Goal: Task Accomplishment & Management: Use online tool/utility

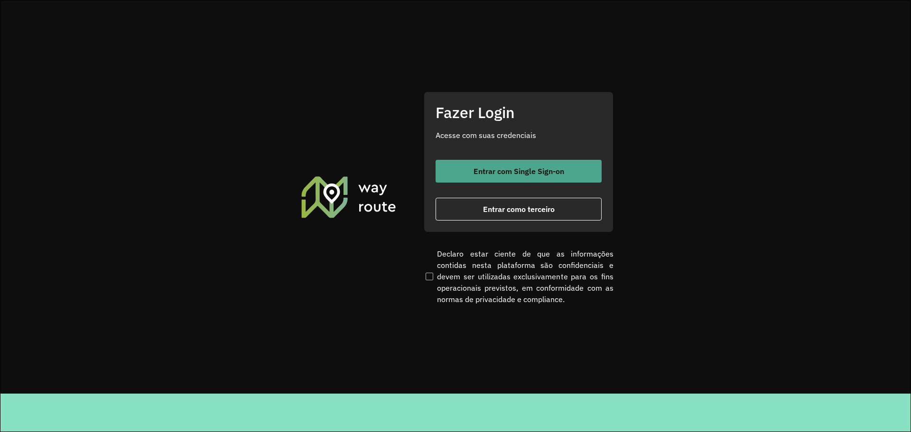
click at [499, 170] on span "Entrar com Single Sign-on" at bounding box center [518, 171] width 91 height 8
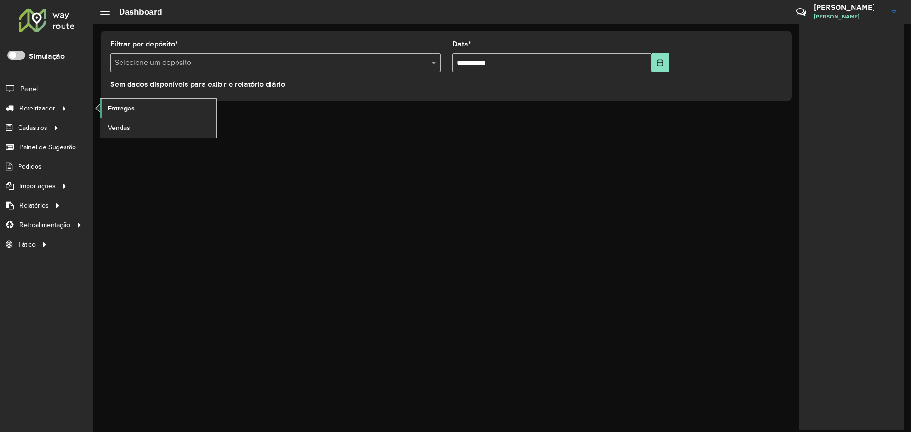
click at [134, 105] on span "Entregas" at bounding box center [121, 108] width 27 height 10
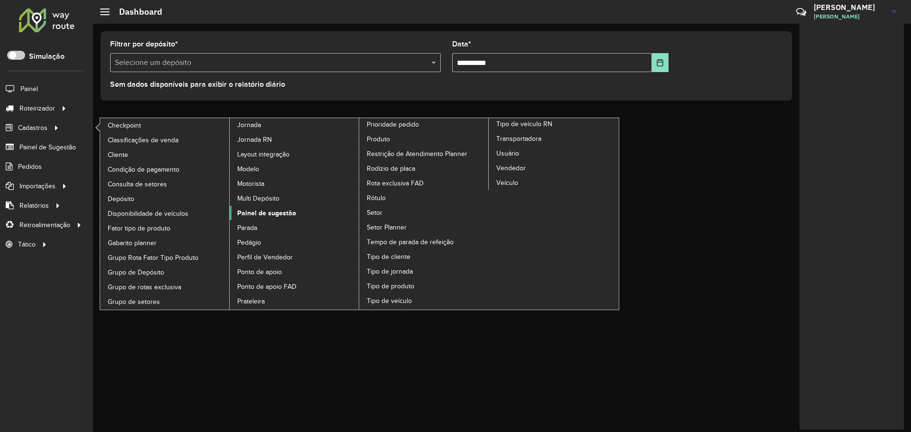
click at [277, 209] on span "Painel de sugestão" at bounding box center [266, 213] width 59 height 10
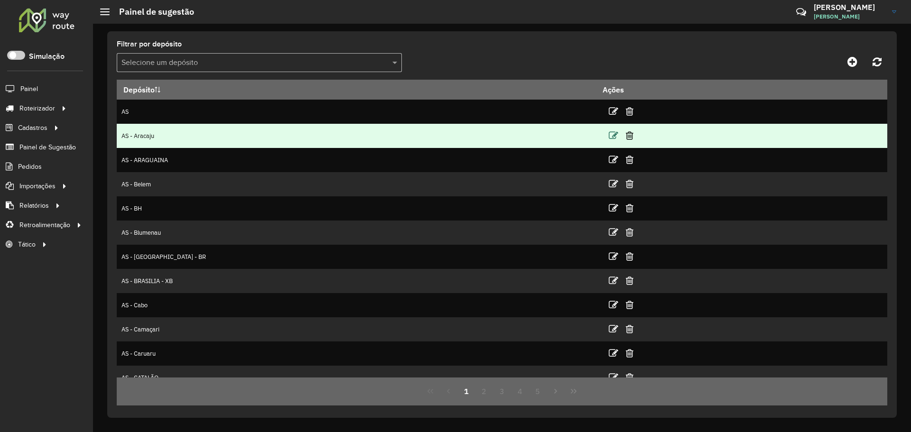
click at [609, 133] on icon at bounding box center [613, 135] width 9 height 9
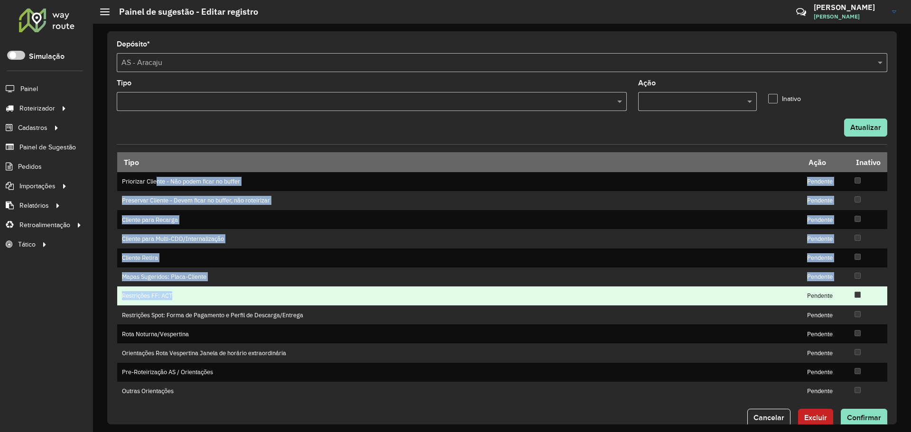
drag, startPoint x: 157, startPoint y: 186, endPoint x: 346, endPoint y: 300, distance: 220.7
click at [348, 295] on tbody "Priorizar Cliente - Não podem ficar no buffer Pendente Preservar Cliente - Deve…" at bounding box center [502, 286] width 770 height 229
click at [338, 303] on td "Restrições FF: ACT" at bounding box center [459, 296] width 685 height 19
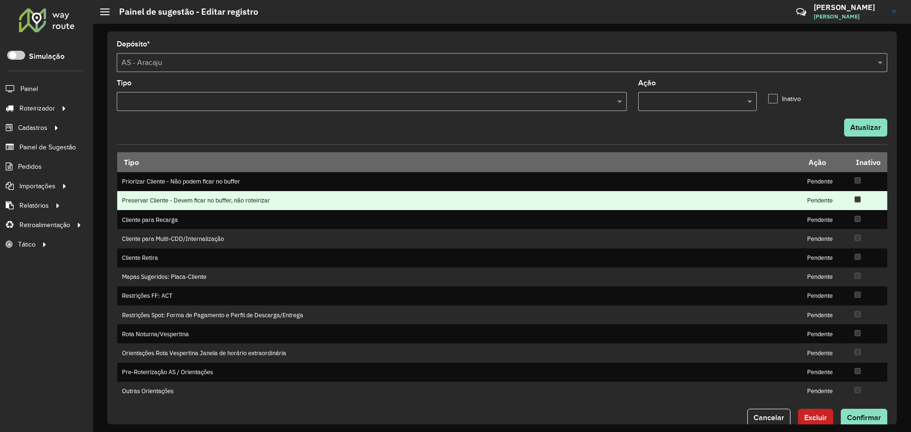
click at [663, 198] on td "Preservar Cliente - Devem ficar no buffer, não roteirizar" at bounding box center [459, 200] width 685 height 19
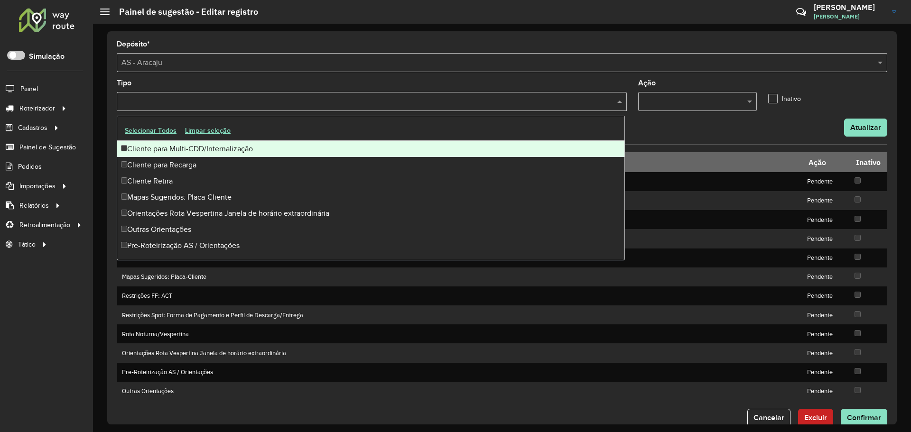
click at [247, 94] on div at bounding box center [372, 101] width 510 height 19
click at [231, 82] on div "Tipo" at bounding box center [372, 95] width 510 height 31
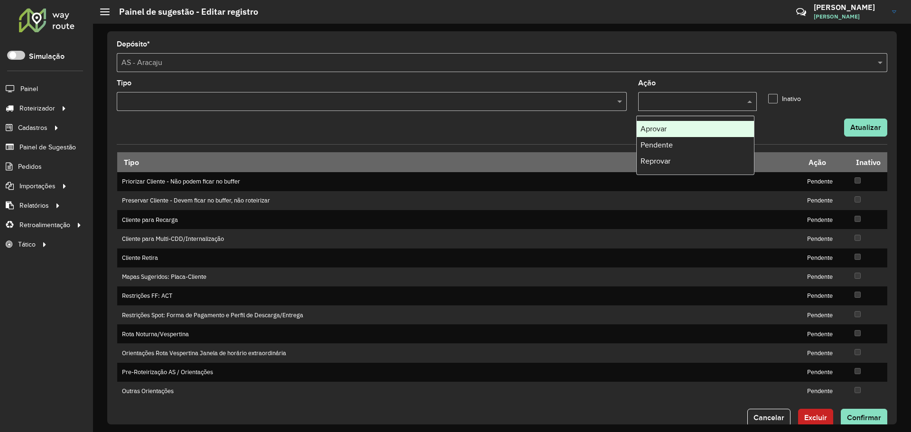
click at [660, 102] on input "text" at bounding box center [688, 101] width 91 height 11
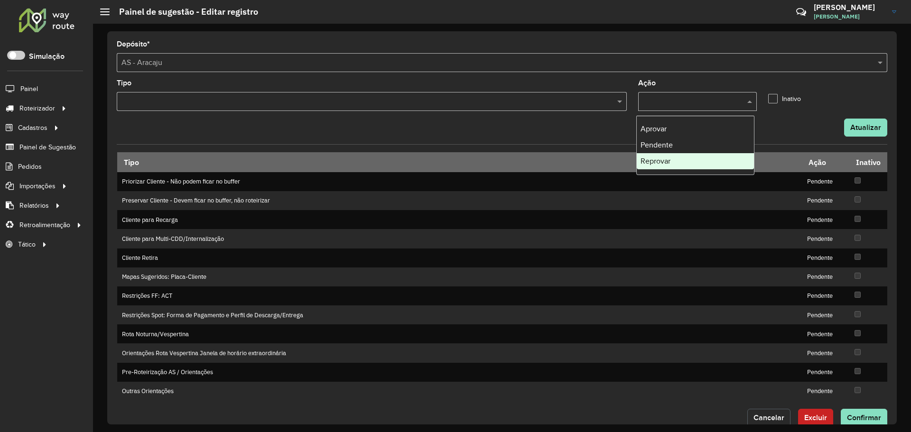
click at [769, 422] on button "Cancelar" at bounding box center [768, 418] width 43 height 18
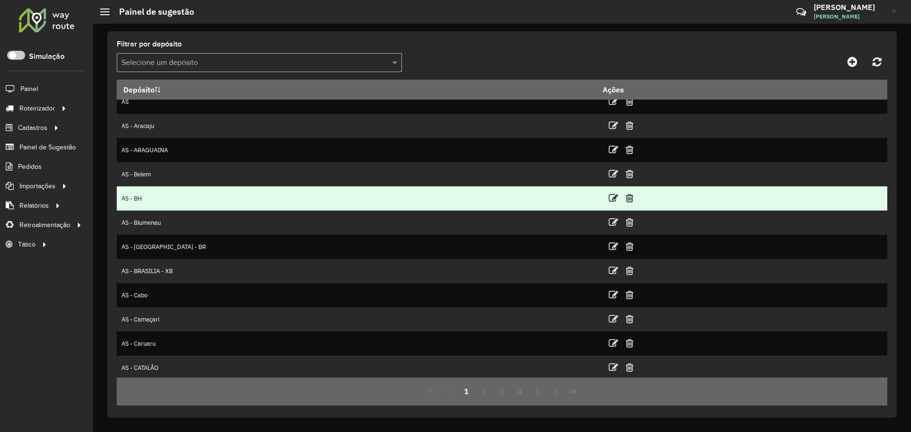
scroll to position [12, 0]
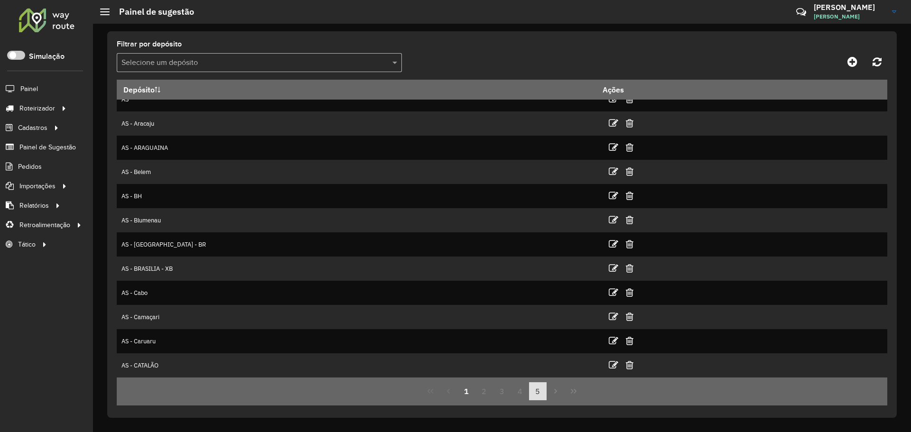
click at [542, 396] on button "5" at bounding box center [538, 391] width 18 height 18
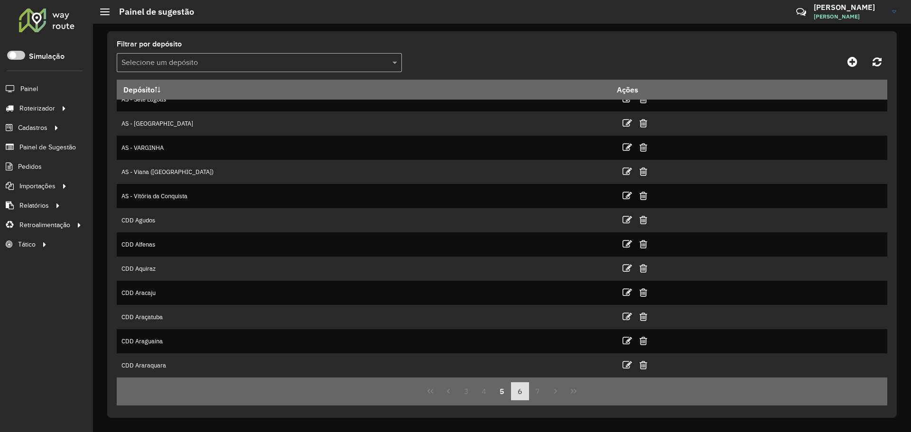
click at [527, 396] on button "6" at bounding box center [520, 391] width 18 height 18
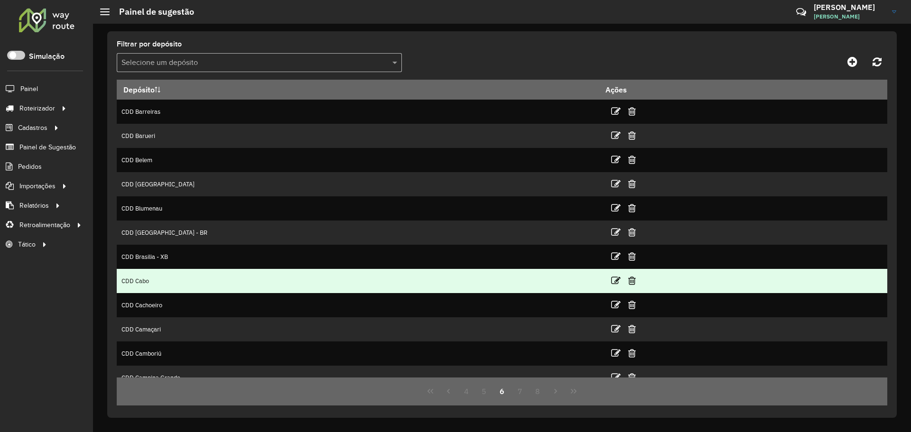
click at [201, 275] on td "CDD Cabo" at bounding box center [358, 281] width 482 height 24
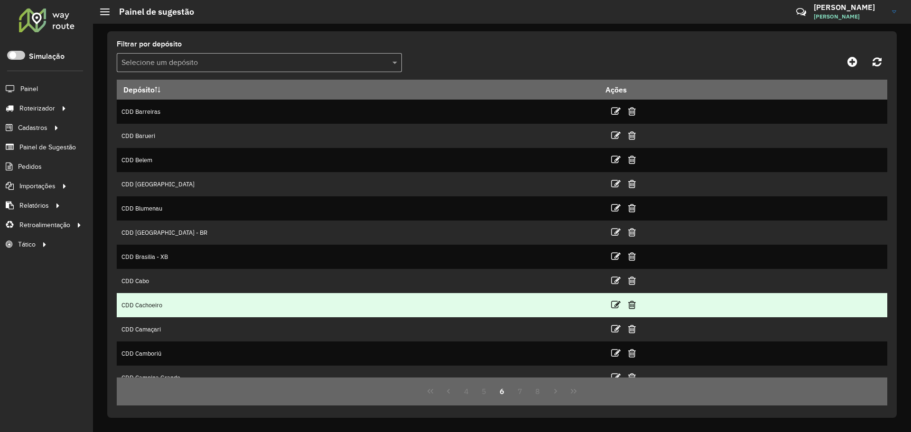
click at [185, 306] on td "CDD Cachoeiro" at bounding box center [358, 305] width 482 height 24
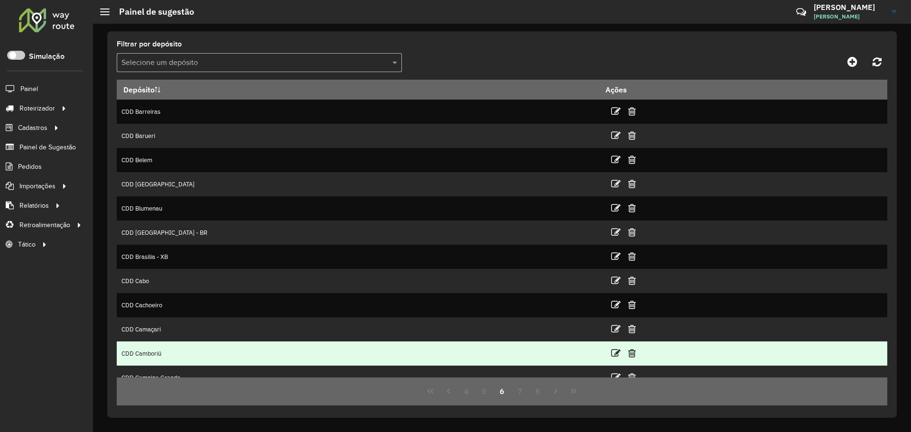
click at [186, 346] on td "CDD Camboriú" at bounding box center [358, 354] width 482 height 24
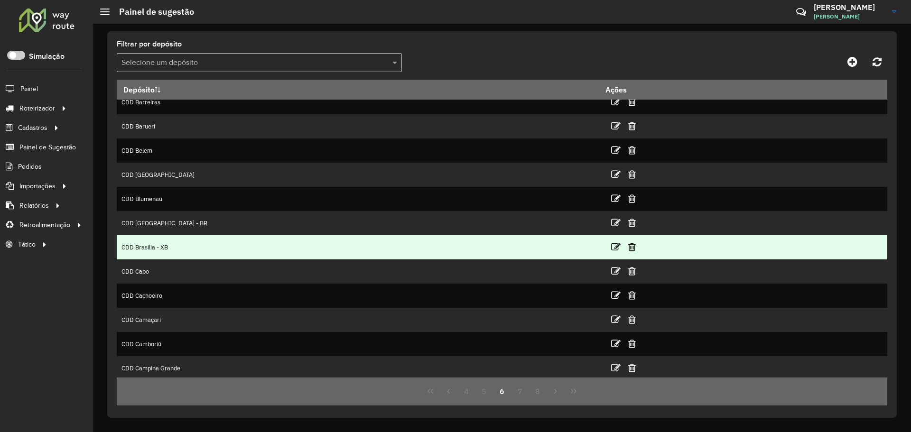
scroll to position [12, 0]
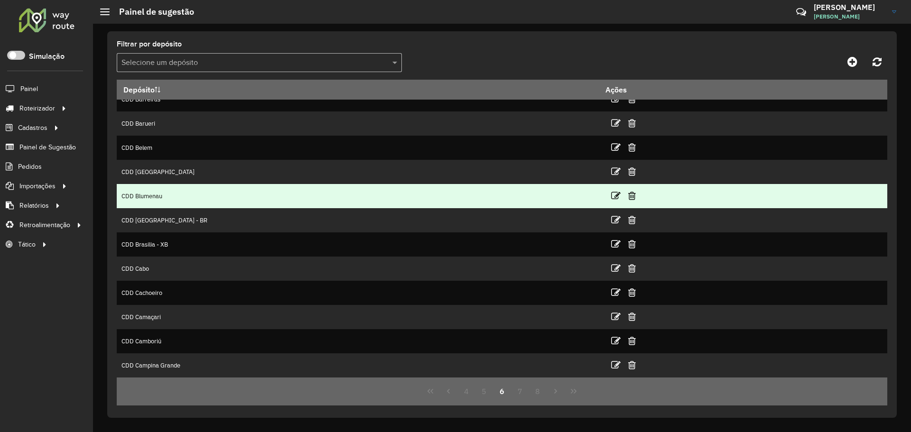
click at [227, 205] on td "CDD Blumenau" at bounding box center [358, 196] width 482 height 24
click at [611, 195] on icon at bounding box center [615, 195] width 9 height 9
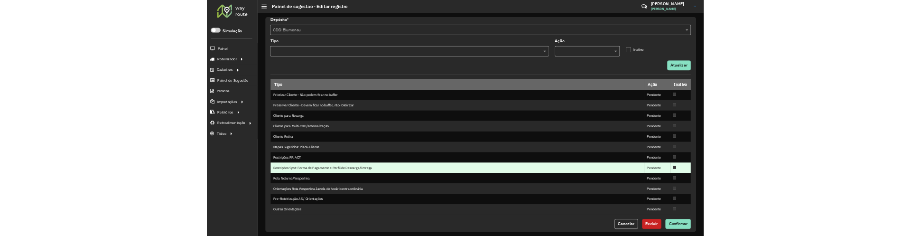
scroll to position [19, 0]
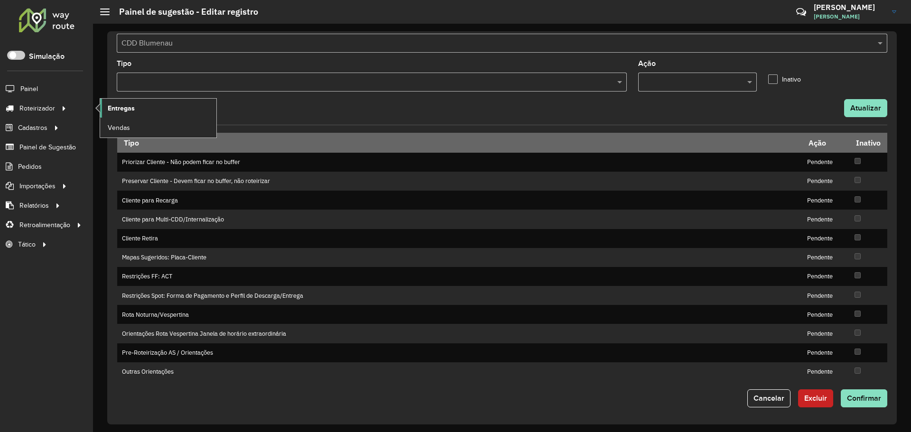
click at [131, 108] on span "Entregas" at bounding box center [121, 108] width 27 height 10
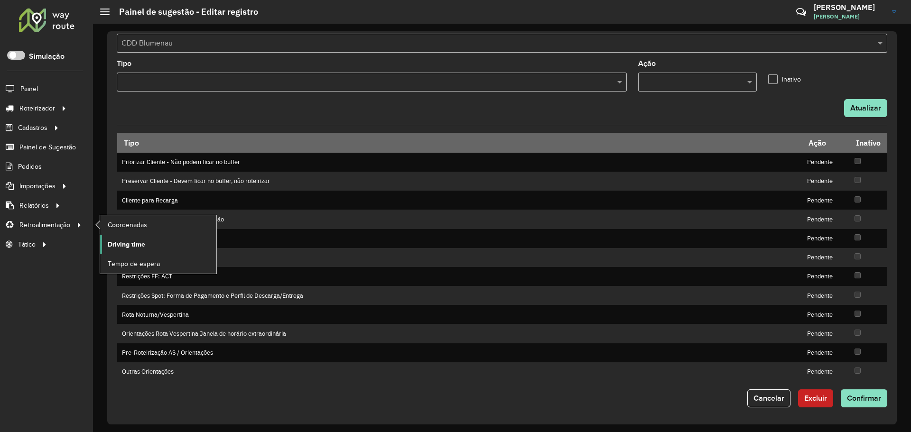
click at [145, 241] on link "Driving time" at bounding box center [158, 244] width 116 height 19
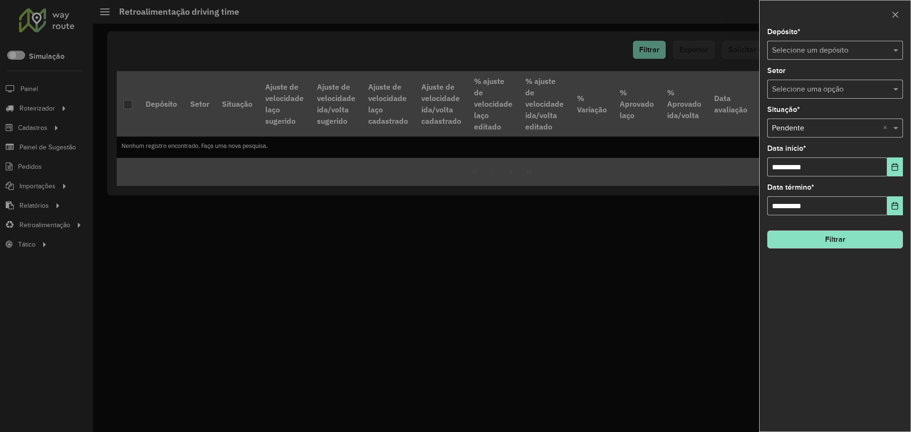
click at [818, 51] on input "text" at bounding box center [825, 50] width 107 height 11
type input "*****"
click at [824, 134] on div "Selecione uma opção × Pendente ×" at bounding box center [835, 128] width 136 height 19
click at [833, 25] on div at bounding box center [835, 14] width 151 height 28
click at [823, 241] on button "Filtrar" at bounding box center [835, 240] width 136 height 18
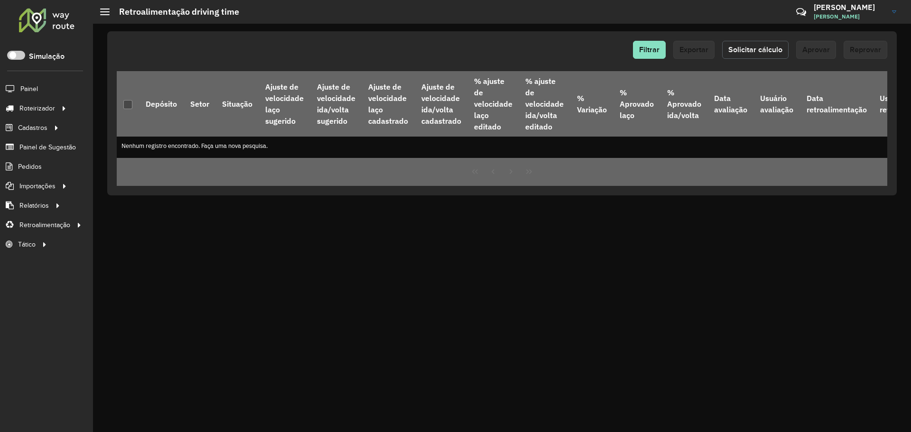
click at [760, 45] on button "Solicitar cálculo" at bounding box center [755, 50] width 66 height 18
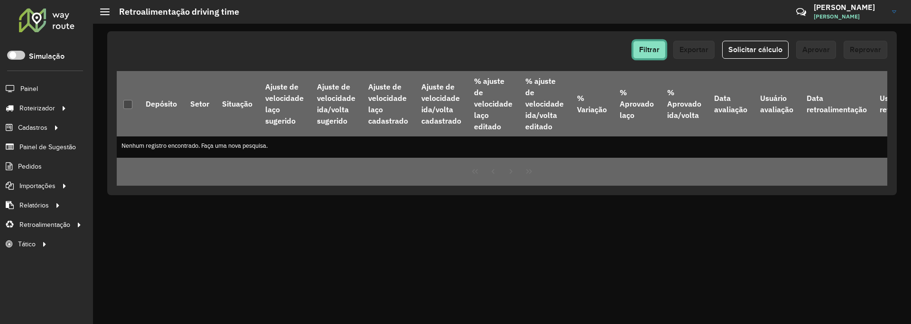
click at [653, 43] on button "Filtrar" at bounding box center [649, 50] width 33 height 18
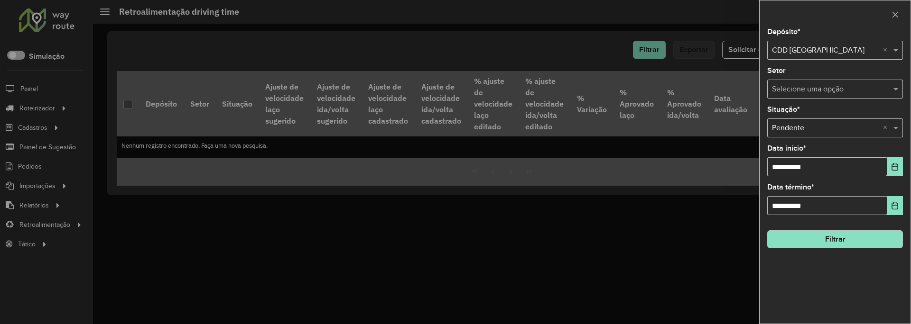
click at [814, 44] on div "Selecione um depósito × CDD Fortaleza ×" at bounding box center [835, 50] width 136 height 19
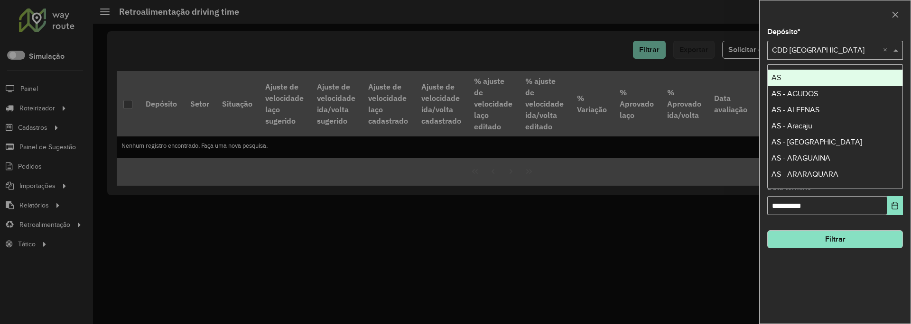
click at [828, 19] on div at bounding box center [835, 14] width 151 height 28
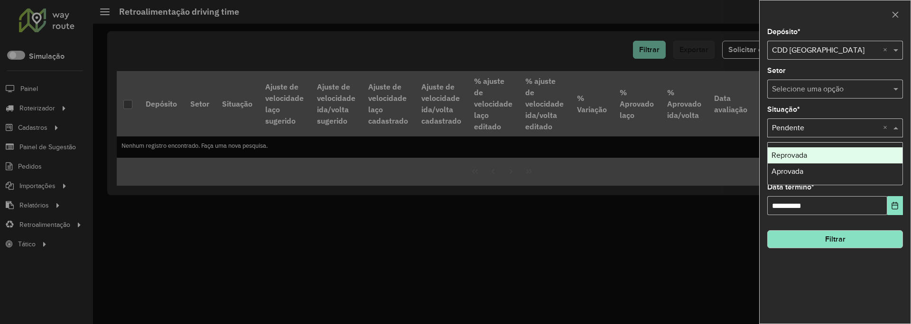
click at [834, 130] on input "text" at bounding box center [825, 128] width 107 height 11
click at [835, 72] on div "Setor Selecione uma opção" at bounding box center [835, 82] width 136 height 31
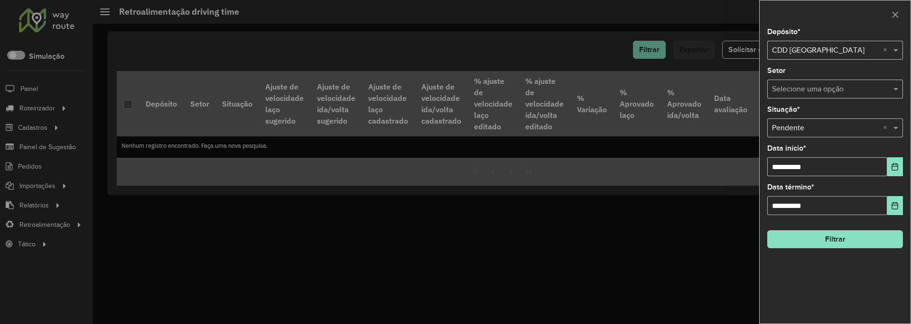
click at [833, 241] on button "Filtrar" at bounding box center [835, 240] width 136 height 18
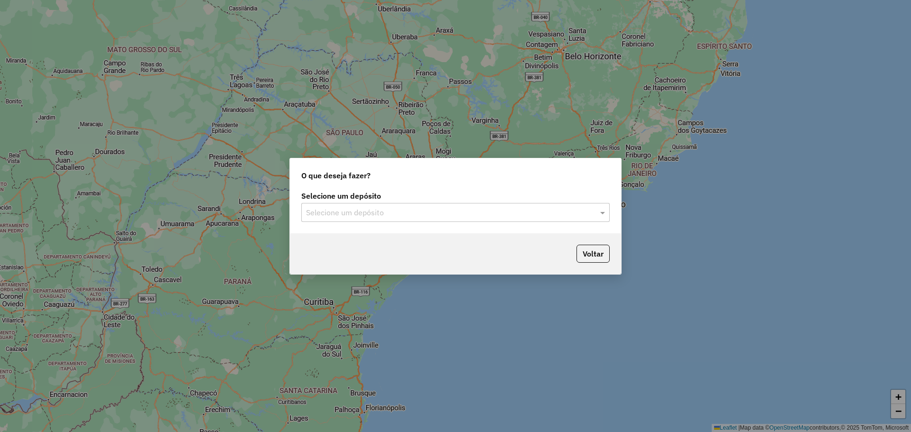
click at [462, 205] on div "Selecione um depósito" at bounding box center [455, 212] width 308 height 19
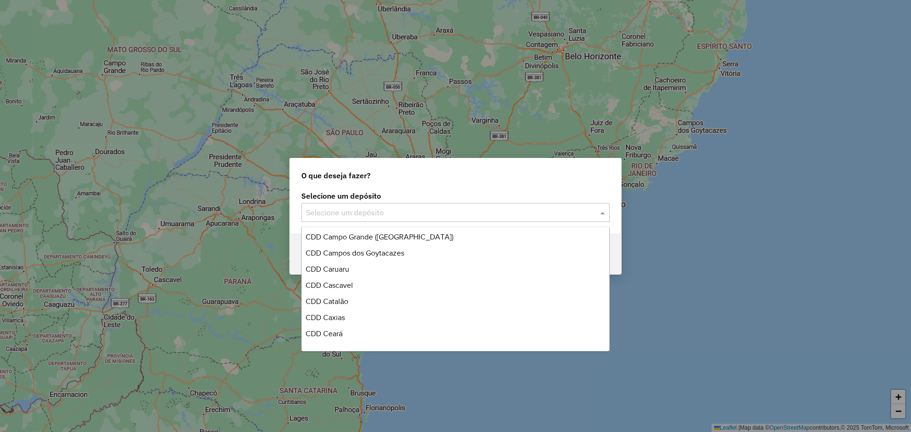
scroll to position [1992, 0]
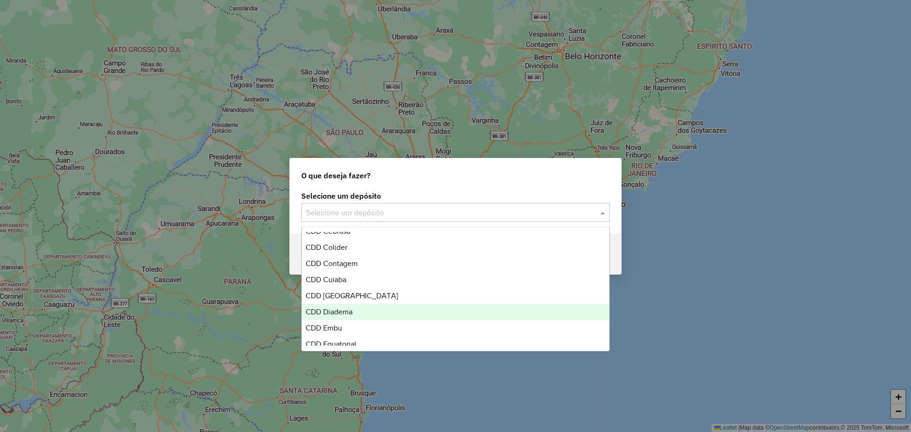
click at [395, 309] on div "CDD Diadema" at bounding box center [455, 312] width 307 height 16
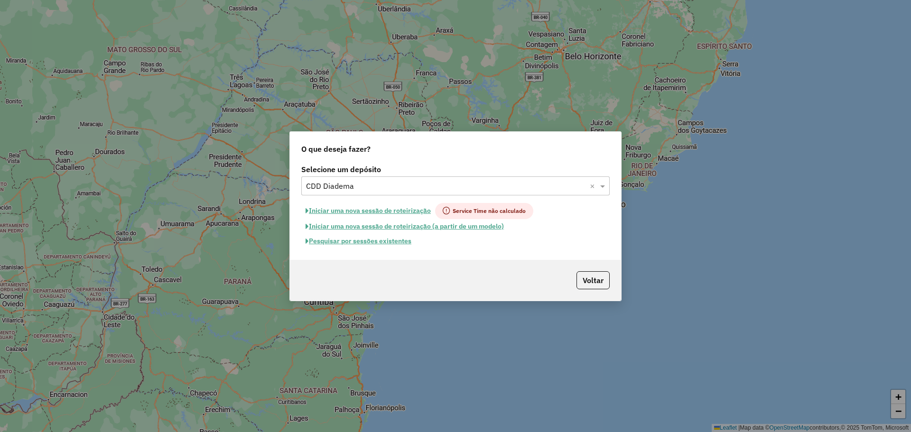
click at [422, 213] on button "Iniciar uma nova sessão de roteirização" at bounding box center [368, 211] width 134 height 16
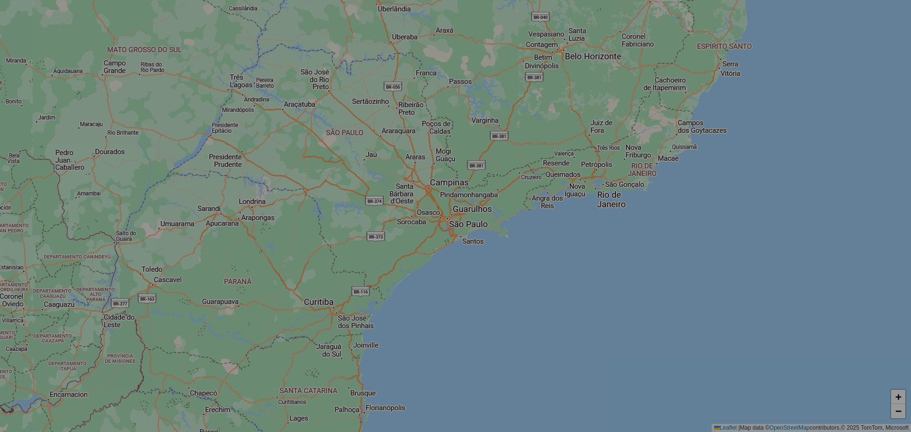
select select "*"
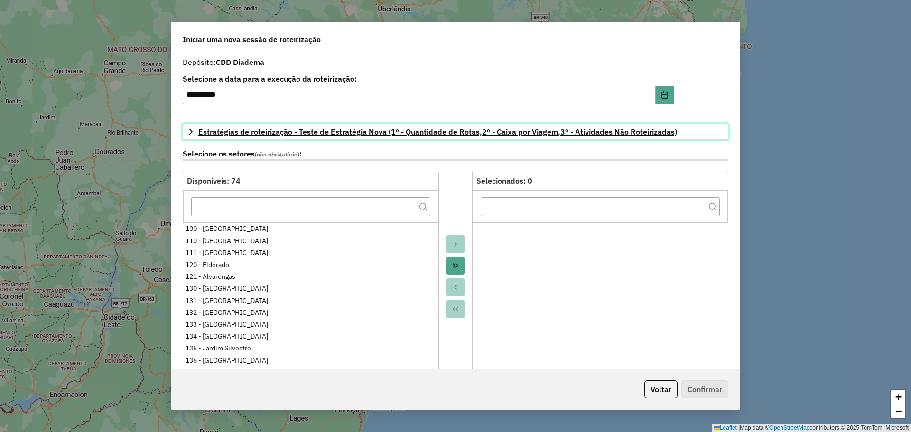
click at [421, 131] on span "Estratégias de roteirização - Teste de Estratégia Nova (1º - Quantidade de Rota…" at bounding box center [437, 132] width 479 height 8
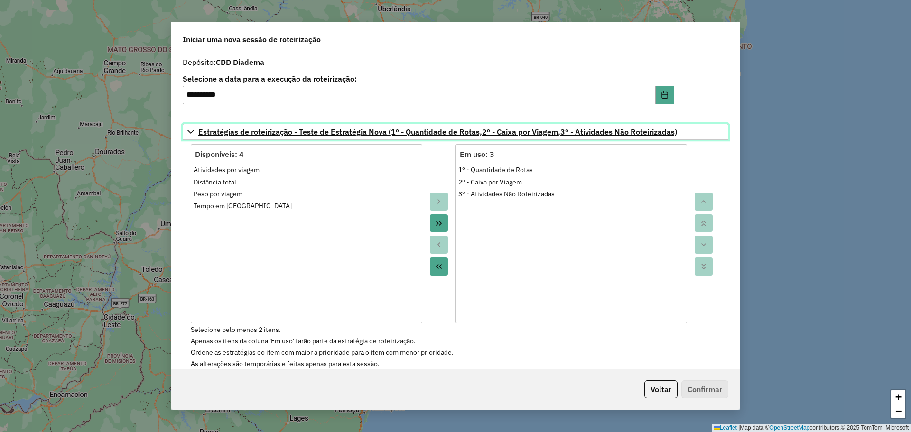
click at [426, 133] on span "Estratégias de roteirização - Teste de Estratégia Nova (1º - Quantidade de Rota…" at bounding box center [437, 132] width 479 height 8
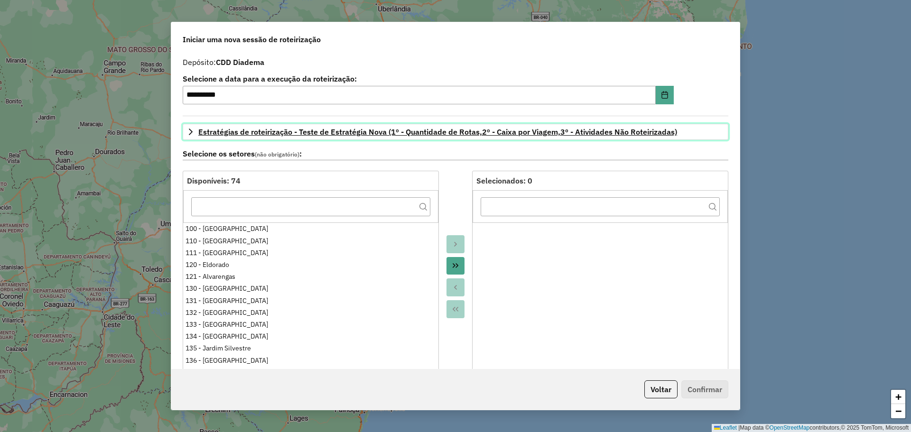
click at [426, 133] on span "Estratégias de roteirização - Teste de Estratégia Nova (1º - Quantidade de Rota…" at bounding box center [437, 132] width 479 height 8
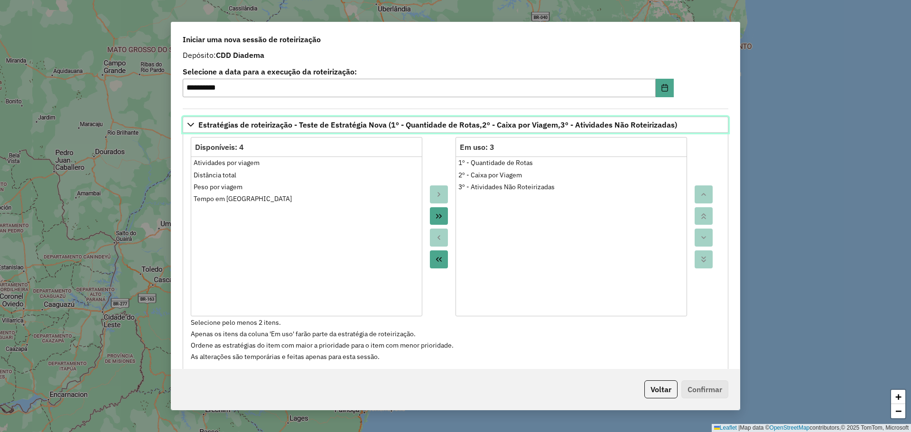
scroll to position [0, 0]
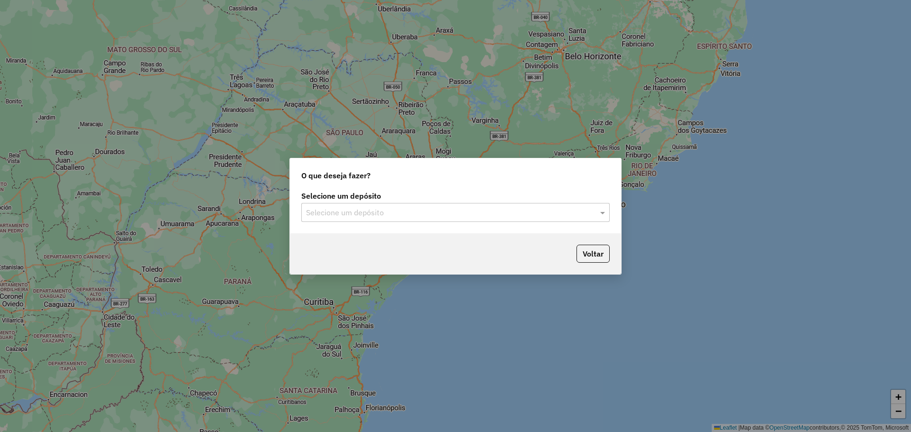
click at [443, 204] on div "Selecione um depósito" at bounding box center [455, 212] width 308 height 19
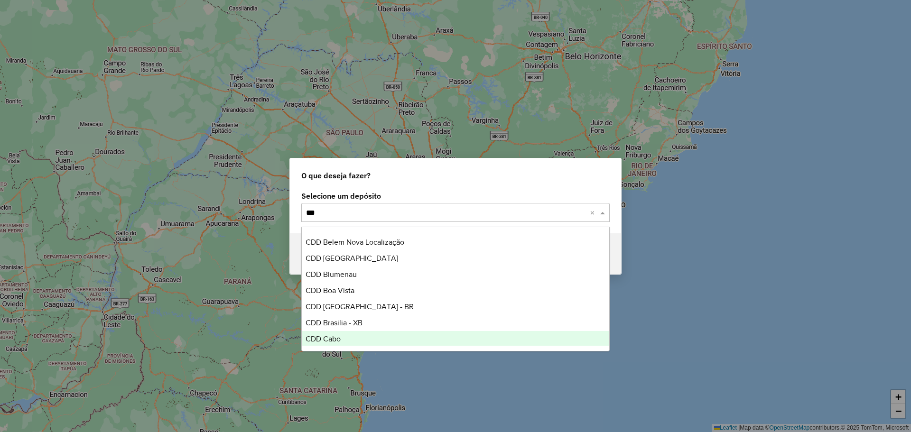
scroll to position [142, 0]
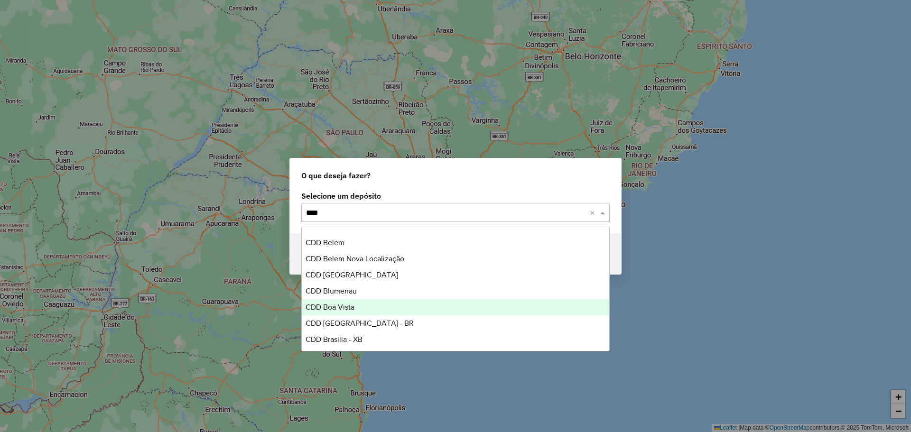
type input "*****"
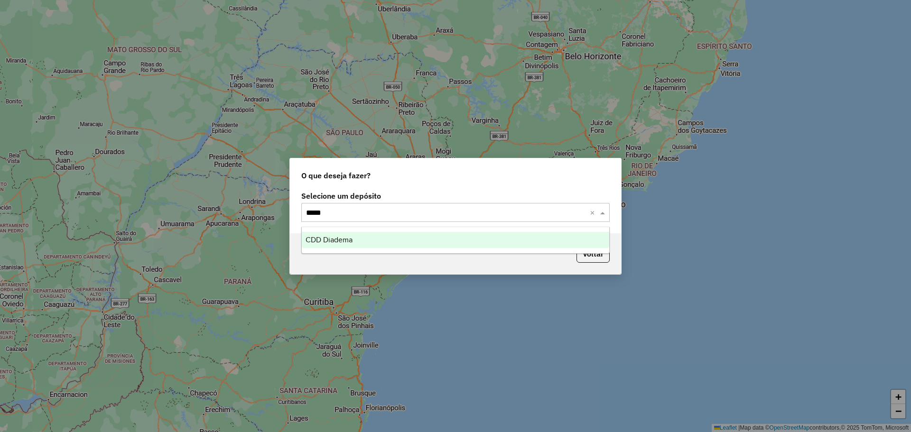
scroll to position [0, 0]
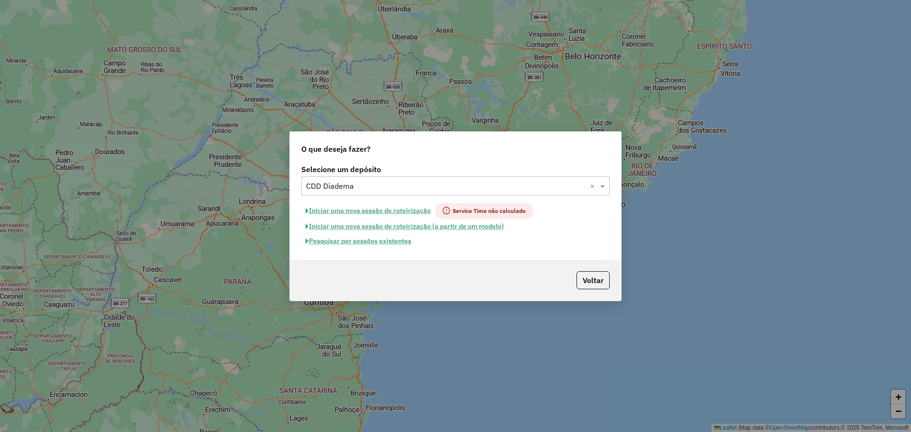
click at [393, 242] on button "Pesquisar por sessões existentes" at bounding box center [358, 241] width 114 height 15
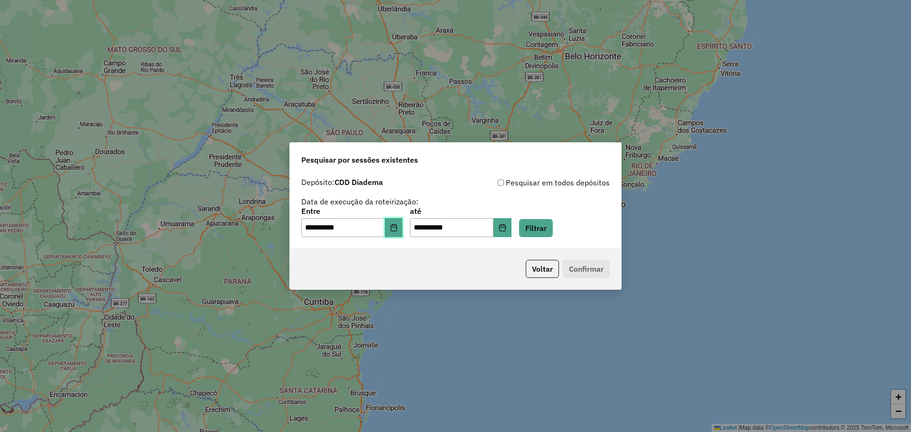
click at [397, 225] on icon "Choose Date" at bounding box center [393, 228] width 6 height 8
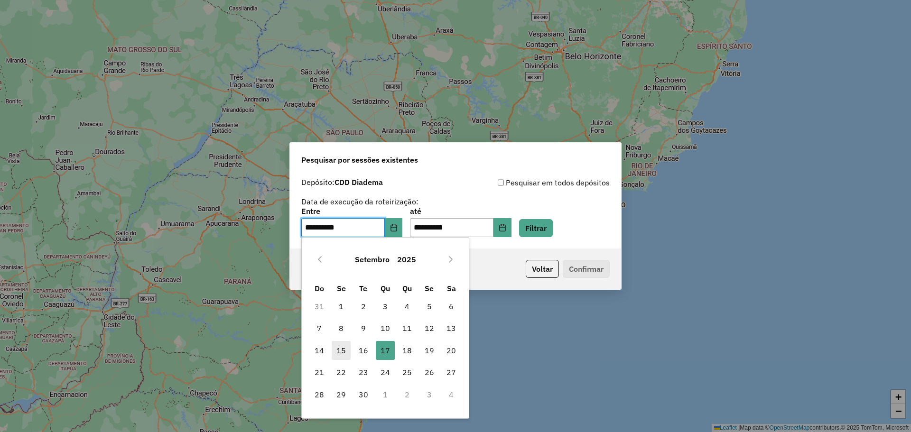
click at [334, 352] on span "15" at bounding box center [341, 350] width 19 height 19
type input "**********"
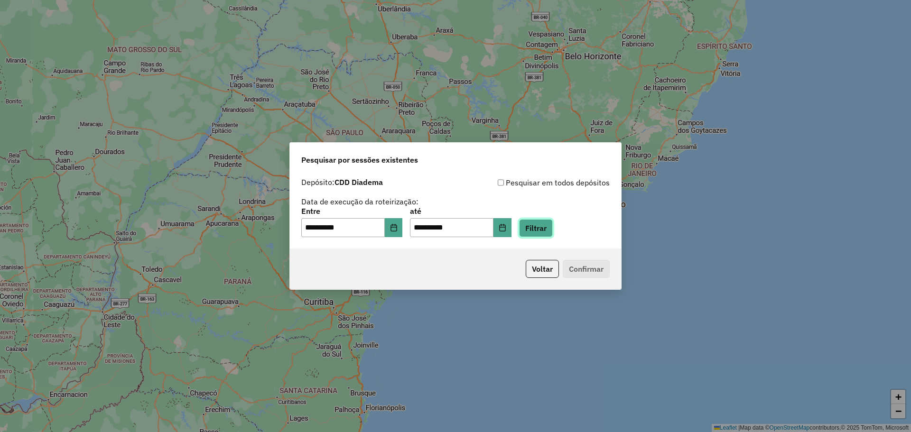
click at [553, 226] on button "Filtrar" at bounding box center [536, 228] width 34 height 18
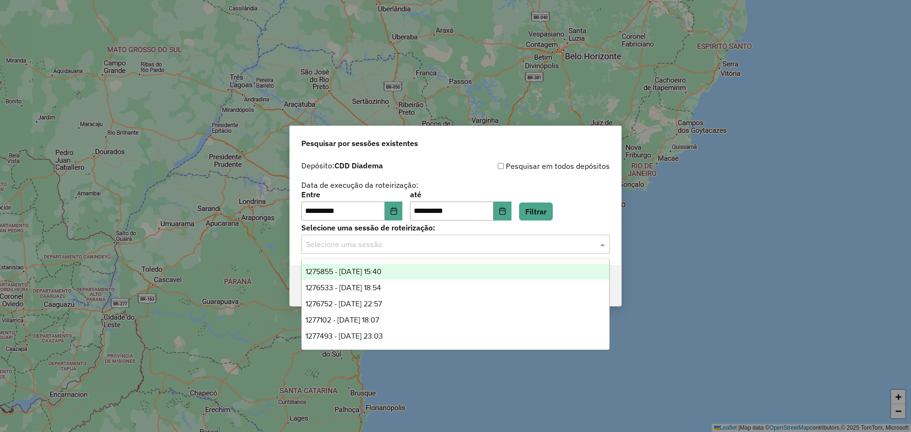
click at [407, 246] on input "text" at bounding box center [446, 244] width 280 height 11
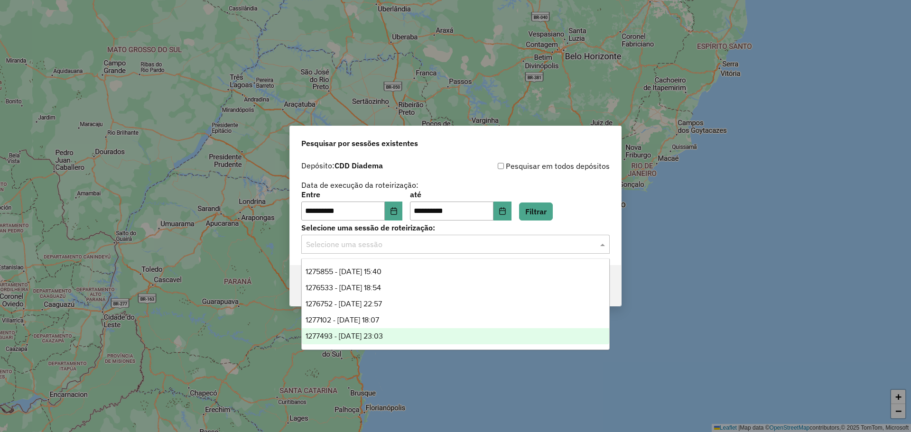
click at [401, 334] on div "1277493 - 17/09/2025 23:03" at bounding box center [455, 336] width 307 height 16
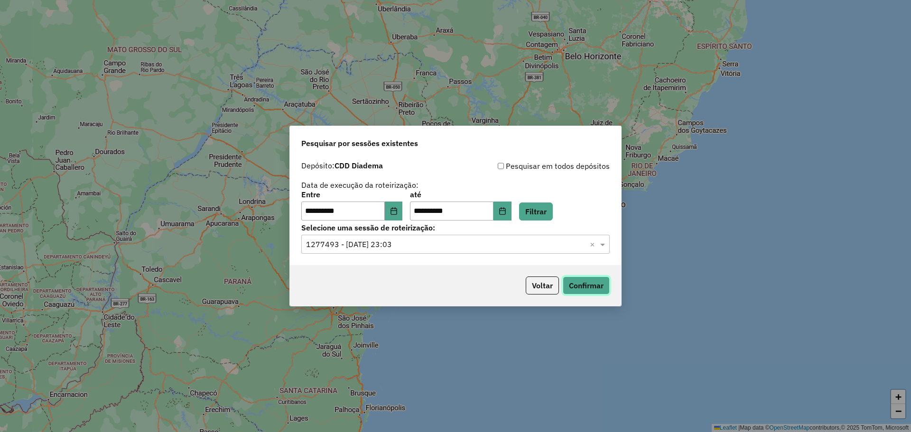
click at [606, 288] on button "Confirmar" at bounding box center [586, 286] width 47 height 18
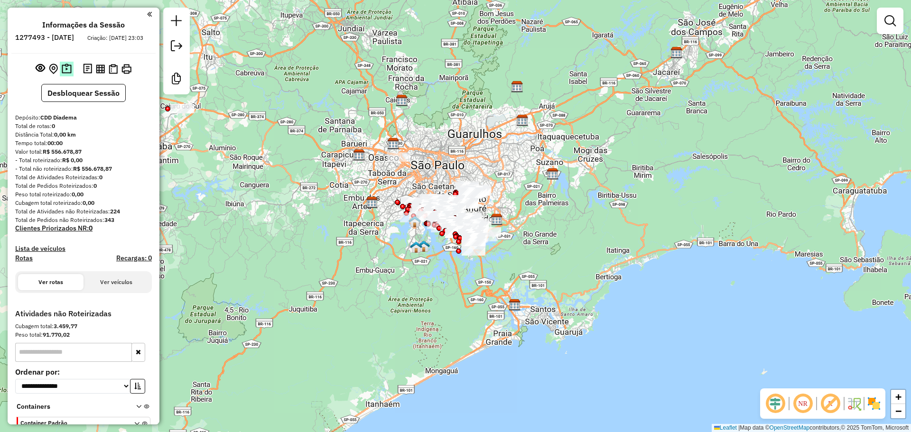
click at [62, 74] on img at bounding box center [67, 69] width 10 height 11
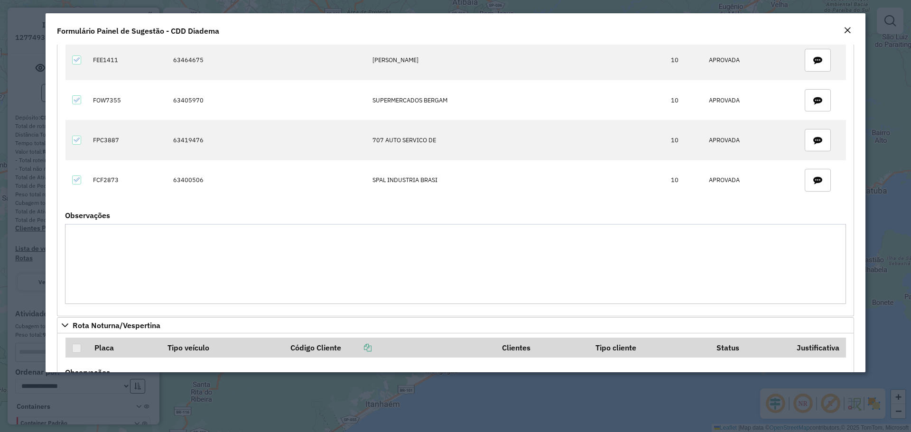
scroll to position [1126, 0]
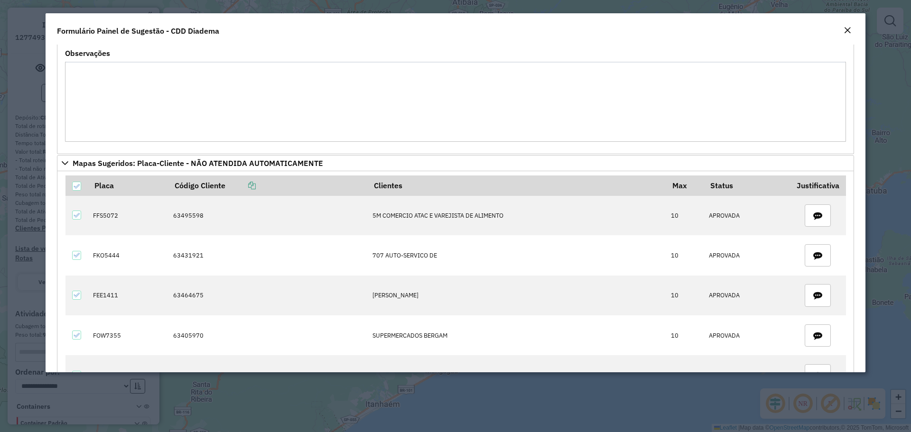
click at [845, 32] on em "Close" at bounding box center [847, 31] width 8 height 8
